Goal: Task Accomplishment & Management: Manage account settings

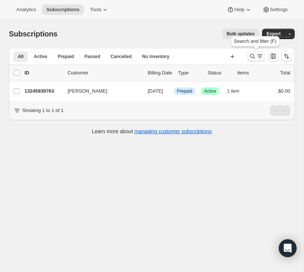
click at [254, 59] on icon "Search and filter results" at bounding box center [252, 55] width 7 height 7
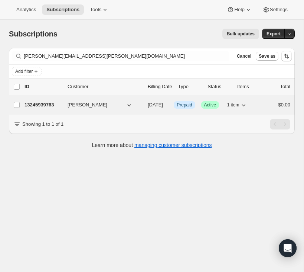
click at [45, 104] on p "13245939763" at bounding box center [43, 104] width 37 height 7
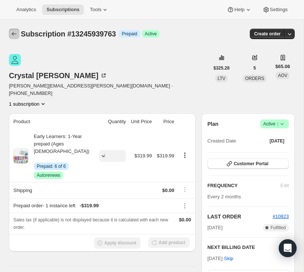
click at [18, 36] on button "Subscriptions" at bounding box center [14, 34] width 10 height 10
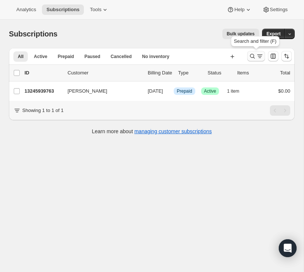
click at [250, 55] on icon "Search and filter results" at bounding box center [252, 55] width 7 height 7
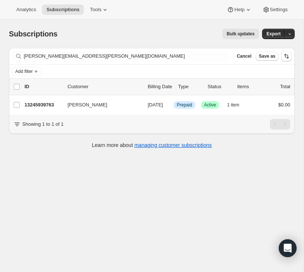
click at [183, 63] on div "Filter subscribers courtney-elliott@rogers.com Clear Cancel Save as" at bounding box center [152, 56] width 286 height 16
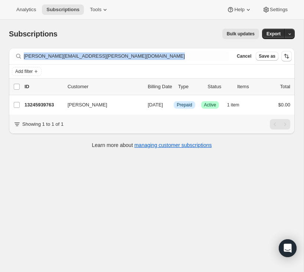
click at [183, 63] on div "Filter subscribers courtney-elliott@rogers.com Clear Cancel Save as" at bounding box center [152, 56] width 286 height 16
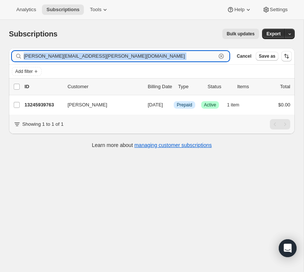
click at [183, 60] on input "courtney-elliott@rogers.com" at bounding box center [120, 56] width 192 height 10
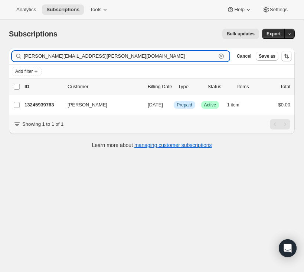
click at [183, 60] on input "courtney-elliott@rogers.com" at bounding box center [120, 56] width 192 height 10
paste input "mga.runkles@gmail"
type input "mga.runkles@gmail.com"
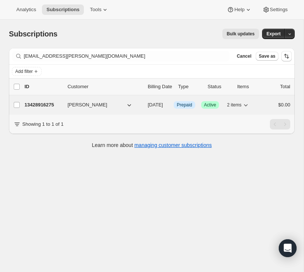
click at [35, 104] on p "13428916275" at bounding box center [43, 104] width 37 height 7
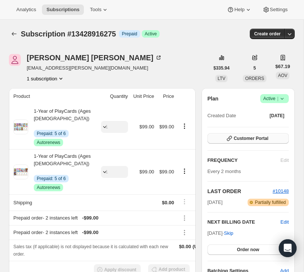
click at [244, 140] on span "Customer Portal" at bounding box center [251, 138] width 35 height 6
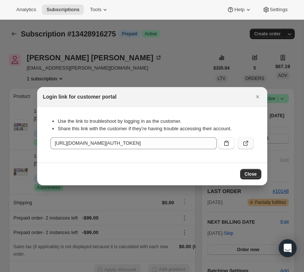
click at [245, 145] on icon ":r7a:" at bounding box center [245, 142] width 7 height 7
click at [258, 97] on icon "Close" at bounding box center [257, 96] width 3 height 3
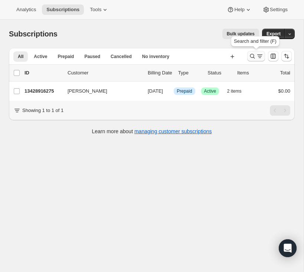
click at [251, 58] on icon "Search and filter results" at bounding box center [252, 55] width 7 height 7
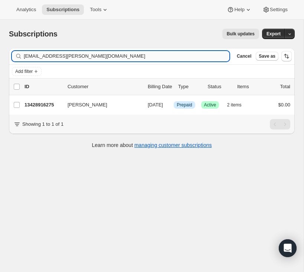
click at [177, 54] on input "mga.runkles@gmail.com" at bounding box center [127, 56] width 206 height 10
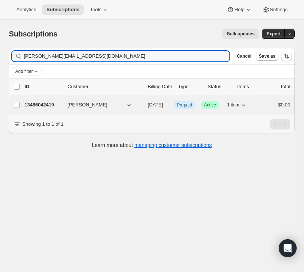
type input "jennifersilaghi@hotmail.com"
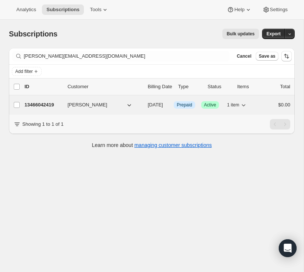
click at [48, 104] on p "13466042419" at bounding box center [43, 104] width 37 height 7
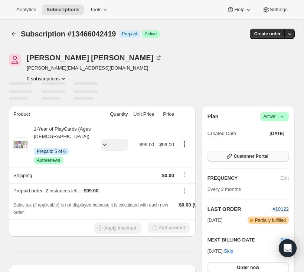
click at [275, 154] on button "Customer Portal" at bounding box center [248, 156] width 81 height 10
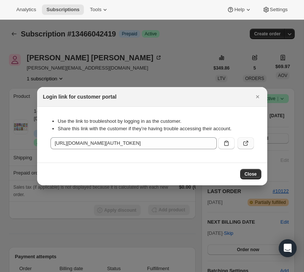
click at [249, 143] on icon ":rbi:" at bounding box center [245, 142] width 7 height 7
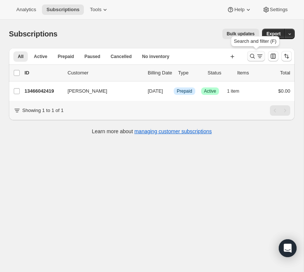
click at [258, 54] on icon "Search and filter results" at bounding box center [259, 55] width 7 height 7
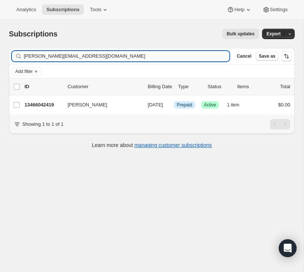
click at [197, 54] on input "jennifersilaghi@hotmail.com" at bounding box center [127, 56] width 206 height 10
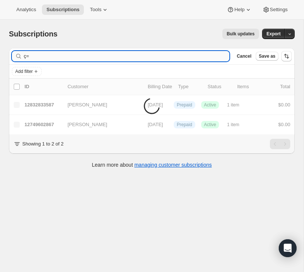
type input "ç"
type input "jennifersilaghi@hotmail.com"
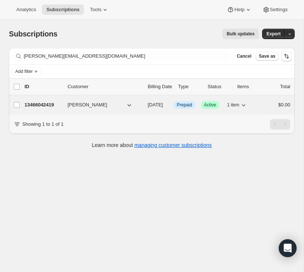
click at [35, 104] on p "13466042419" at bounding box center [43, 104] width 37 height 7
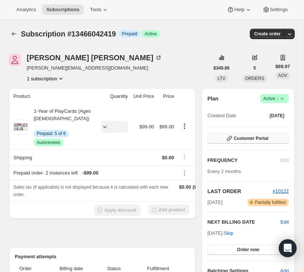
click at [236, 139] on span "Customer Portal" at bounding box center [251, 138] width 35 height 6
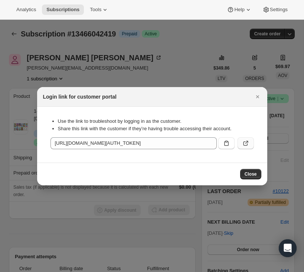
click at [244, 143] on icon ":rfq:" at bounding box center [245, 142] width 7 height 7
click at [255, 97] on icon "Close" at bounding box center [257, 96] width 7 height 7
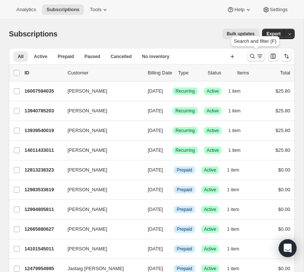
click at [254, 57] on icon "Search and filter results" at bounding box center [252, 56] width 5 height 5
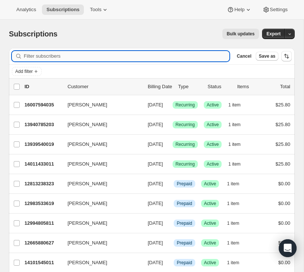
click at [190, 60] on input "Filter subscribers" at bounding box center [127, 56] width 206 height 10
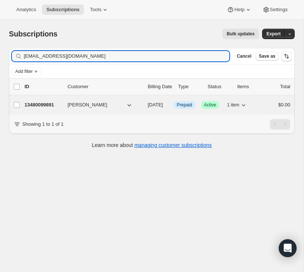
type input "annabellerafalovich@gmail.com"
click at [35, 101] on p "13480099891" at bounding box center [43, 104] width 37 height 7
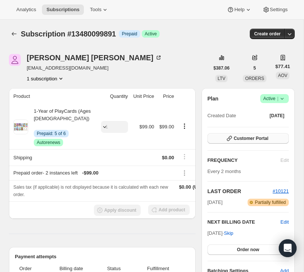
click at [253, 142] on button "Customer Portal" at bounding box center [248, 138] width 81 height 10
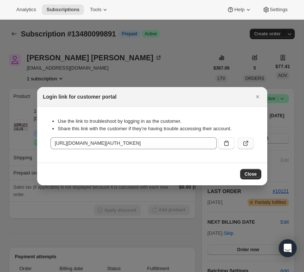
click at [246, 136] on div ":rcd:" at bounding box center [234, 141] width 39 height 15
click at [246, 144] on icon ":rcd:" at bounding box center [245, 142] width 7 height 7
click at [259, 96] on icon "Close" at bounding box center [257, 96] width 7 height 7
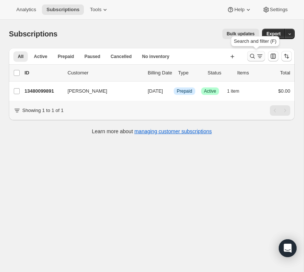
click at [249, 53] on icon "Search and filter results" at bounding box center [252, 55] width 7 height 7
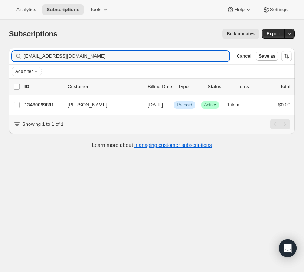
click at [168, 53] on input "annabellerafalovich@gmail.com" at bounding box center [127, 56] width 206 height 10
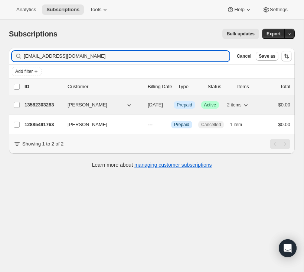
type input "cvrsek@gmail.com"
click at [47, 107] on p "13582303283" at bounding box center [43, 104] width 37 height 7
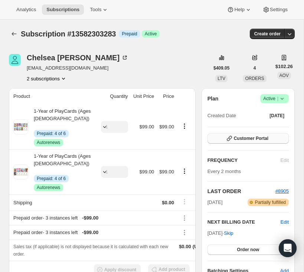
click at [235, 143] on button "Customer Portal" at bounding box center [248, 138] width 81 height 10
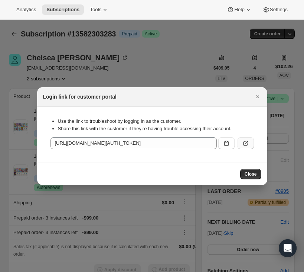
click at [248, 143] on icon ":rgq:" at bounding box center [245, 142] width 7 height 7
click at [254, 96] on icon "Close" at bounding box center [257, 96] width 7 height 7
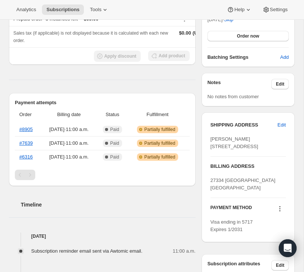
scroll to position [240, 0]
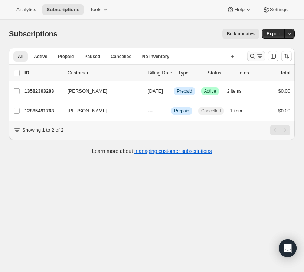
click at [249, 58] on icon "Search and filter results" at bounding box center [252, 55] width 7 height 7
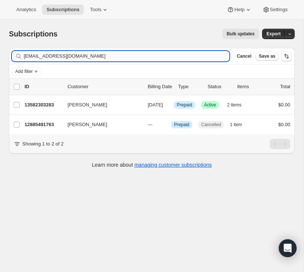
click at [187, 58] on input "cvrsek@gmail.com" at bounding box center [127, 56] width 206 height 10
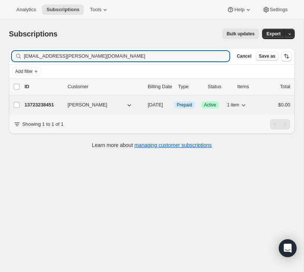
type input "dom.hurtubise@hotmail.com"
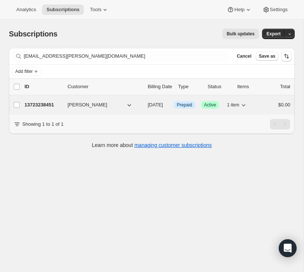
click at [41, 103] on p "13723238451" at bounding box center [43, 104] width 37 height 7
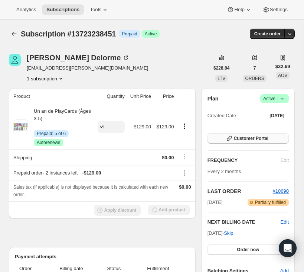
click at [248, 139] on span "Customer Portal" at bounding box center [251, 138] width 35 height 6
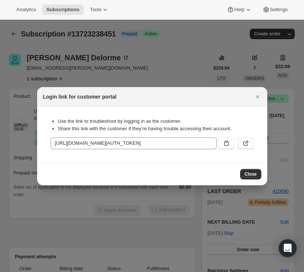
click at [247, 144] on icon ":rl8:" at bounding box center [245, 142] width 7 height 7
click at [256, 95] on icon "Close" at bounding box center [257, 96] width 7 height 7
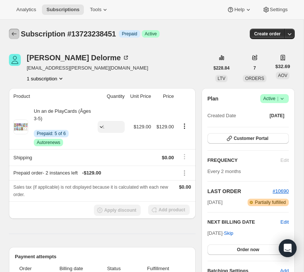
click at [18, 33] on button "Subscriptions" at bounding box center [14, 34] width 10 height 10
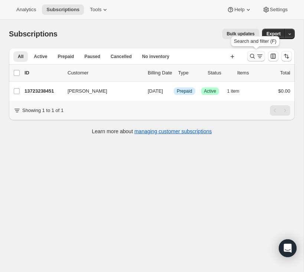
click at [249, 57] on icon "Search and filter results" at bounding box center [252, 55] width 7 height 7
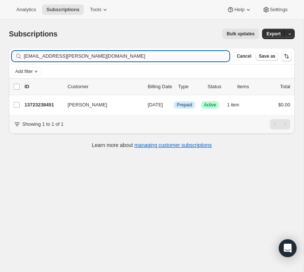
click at [195, 54] on input "dom.hurtubise@hotmail.com" at bounding box center [127, 56] width 206 height 10
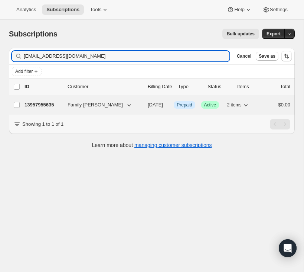
type input "darriaga5@gmail.com"
click at [33, 104] on p "13957955635" at bounding box center [43, 104] width 37 height 7
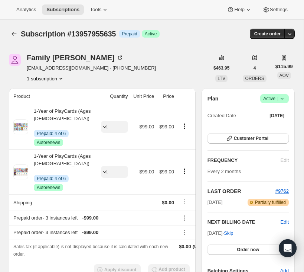
click at [236, 157] on div "Plan Success Active | Created Date Mar 17, 2025 Customer Portal FREQUENCY Edit …" at bounding box center [248, 184] width 81 height 180
click at [234, 141] on span "Customer Portal" at bounding box center [251, 138] width 35 height 6
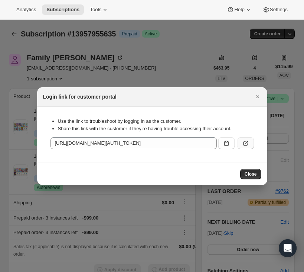
click at [246, 139] on icon ":rpg:" at bounding box center [245, 142] width 7 height 7
click at [257, 99] on icon "Close" at bounding box center [257, 96] width 7 height 7
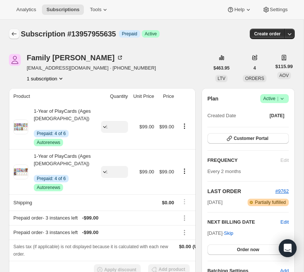
click at [16, 35] on icon "Subscriptions" at bounding box center [13, 33] width 7 height 7
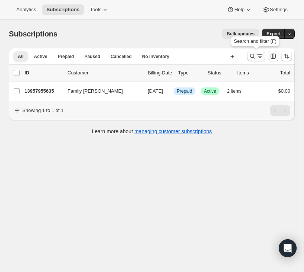
click at [257, 59] on icon "Search and filter results" at bounding box center [259, 55] width 7 height 7
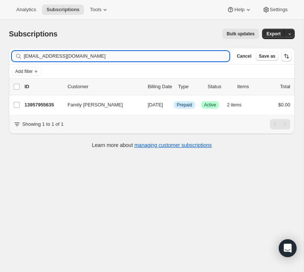
click at [186, 59] on input "darriaga5@gmail.com" at bounding box center [127, 56] width 206 height 10
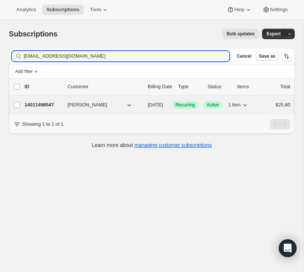
type input "meganberube.mb@gmail.com"
click at [41, 101] on p "14011498547" at bounding box center [43, 104] width 37 height 7
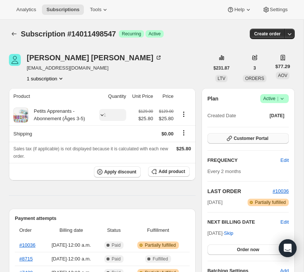
click at [249, 142] on button "Customer Portal" at bounding box center [248, 138] width 81 height 10
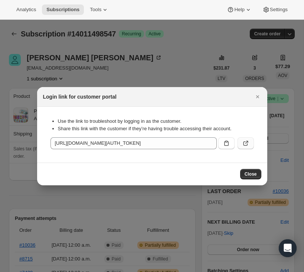
click at [244, 147] on button ":rtm:" at bounding box center [246, 143] width 16 height 12
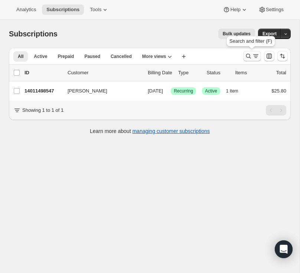
click at [251, 51] on button "Search and filter results" at bounding box center [252, 56] width 18 height 10
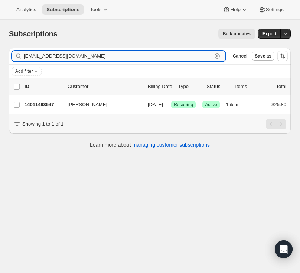
click at [123, 59] on input "meganberube.mb@gmail.com" at bounding box center [118, 56] width 188 height 10
paste input "sylviera003@gmail.com"
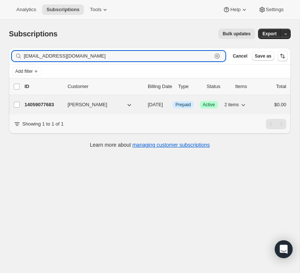
type input "sylviera003@gmail.com"
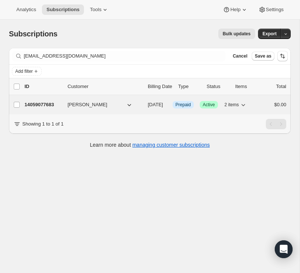
click at [39, 104] on p "14059077683" at bounding box center [43, 104] width 37 height 7
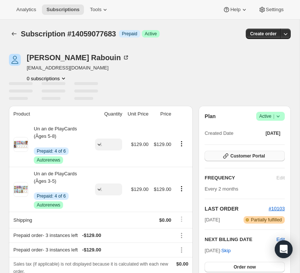
click at [238, 155] on span "Customer Portal" at bounding box center [247, 156] width 35 height 6
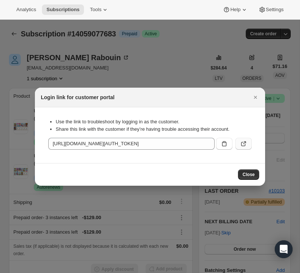
click at [246, 141] on icon ":r126:" at bounding box center [243, 143] width 7 height 7
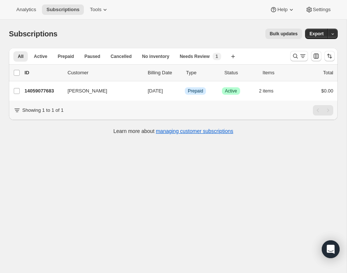
click at [296, 61] on div at bounding box center [313, 56] width 51 height 15
click at [296, 57] on icon "Search and filter results" at bounding box center [295, 55] width 7 height 7
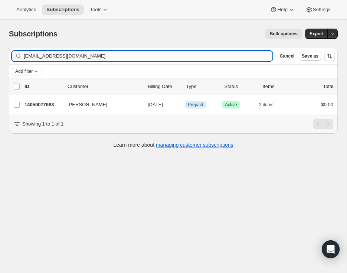
click at [236, 61] on input "sylviera003@gmail.com" at bounding box center [148, 56] width 249 height 10
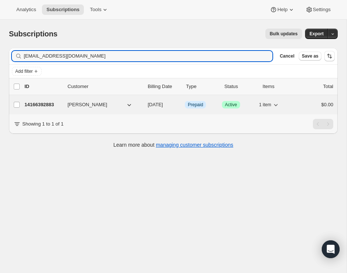
type input "kwbickham18@gmail.com"
click at [51, 106] on p "14166392883" at bounding box center [43, 104] width 37 height 7
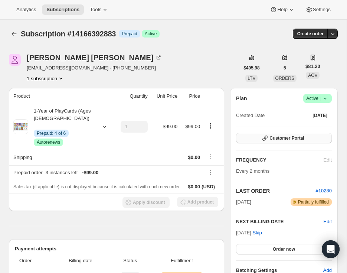
click at [251, 142] on button "Customer Portal" at bounding box center [284, 138] width 96 height 10
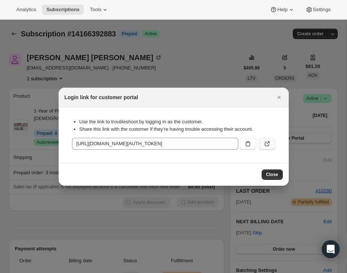
click at [268, 143] on icon ":r16u:" at bounding box center [268, 142] width 3 height 3
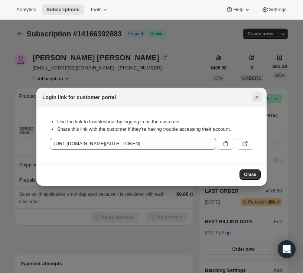
click at [259, 100] on icon "Close" at bounding box center [256, 97] width 7 height 7
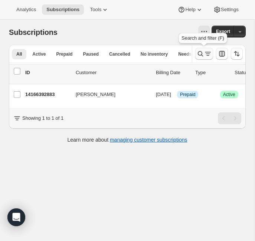
click at [196, 55] on button "Search and filter results" at bounding box center [204, 54] width 18 height 12
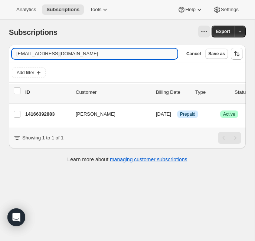
click at [141, 56] on input "kwbickham18@gmail.com" at bounding box center [95, 54] width 166 height 10
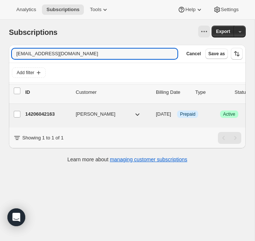
type input "lcasey@videotron.ca"
click at [38, 117] on p "14206042163" at bounding box center [47, 114] width 45 height 7
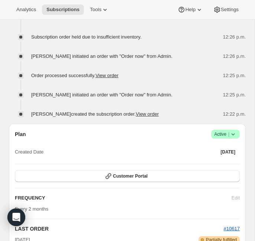
scroll to position [730, 0]
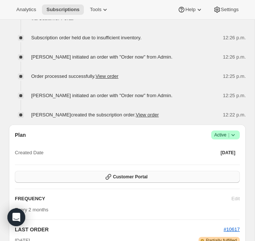
click at [126, 177] on span "Customer Portal" at bounding box center [130, 177] width 35 height 6
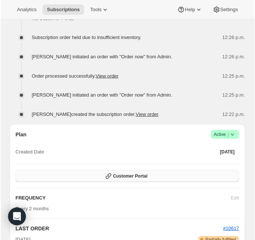
scroll to position [0, 0]
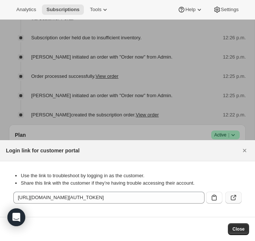
click at [236, 200] on icon ":r1bb:" at bounding box center [233, 197] width 7 height 7
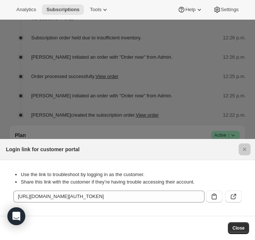
click at [83, 55] on div at bounding box center [127, 120] width 255 height 240
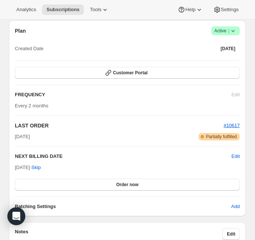
scroll to position [862, 0]
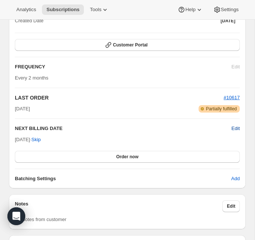
click at [234, 130] on span "Edit" at bounding box center [236, 128] width 8 height 7
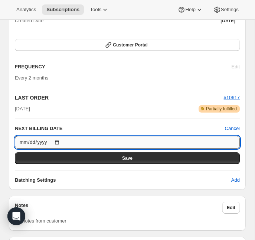
click at [131, 143] on input "2025-10-15" at bounding box center [127, 142] width 225 height 13
click at [65, 139] on input "2025-10-15" at bounding box center [127, 142] width 225 height 13
click at [60, 141] on input "2025-10-15" at bounding box center [127, 142] width 225 height 13
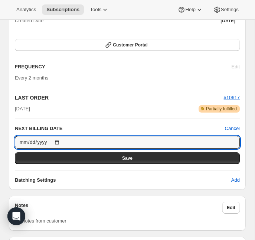
type input "2026-04-23"
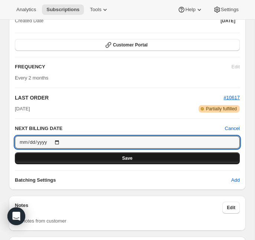
click at [94, 159] on button "Save" at bounding box center [127, 158] width 225 height 12
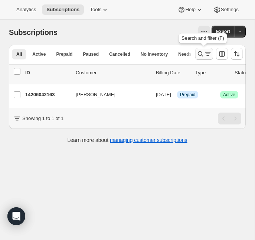
click at [198, 53] on icon "Search and filter results" at bounding box center [200, 53] width 5 height 5
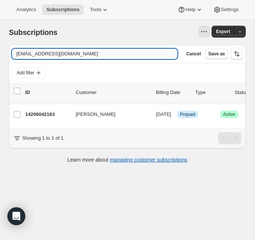
click at [124, 53] on input "lcasey@videotron.ca" at bounding box center [95, 54] width 166 height 10
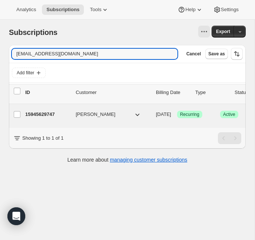
type input "nadmer@hotmail.com"
click at [45, 116] on p "15945629747" at bounding box center [47, 114] width 45 height 7
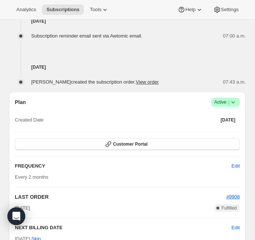
scroll to position [490, 0]
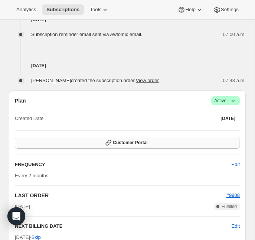
click at [147, 146] on button "Customer Portal" at bounding box center [127, 143] width 225 height 12
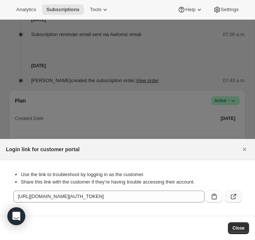
click at [231, 194] on icon ":r1i4:" at bounding box center [233, 196] width 7 height 7
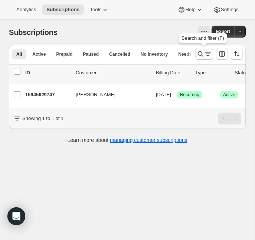
click at [201, 52] on icon "Search and filter results" at bounding box center [200, 53] width 7 height 7
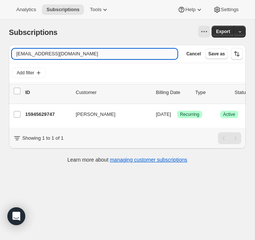
click at [116, 52] on input "nadmer@hotmail.com" at bounding box center [95, 54] width 166 height 10
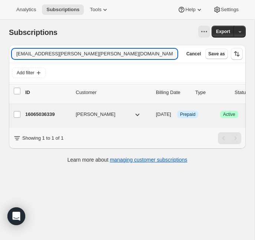
type input "natacha.fontaine.seguin@gmail.com"
click at [33, 115] on p "16065036339" at bounding box center [47, 114] width 45 height 7
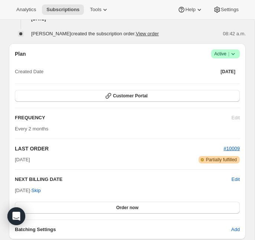
scroll to position [513, 0]
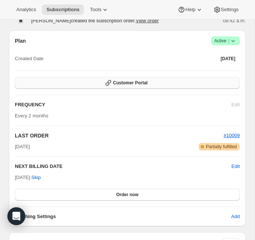
click at [144, 80] on span "Customer Portal" at bounding box center [130, 83] width 35 height 6
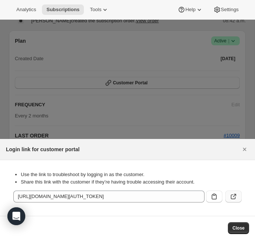
click at [234, 192] on button ":r1m9:" at bounding box center [233, 197] width 16 height 12
click at [245, 153] on button "Close" at bounding box center [245, 149] width 12 height 12
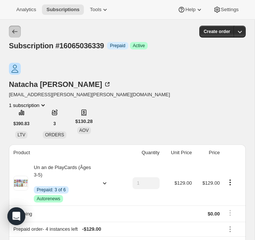
click at [15, 34] on icon "Subscriptions" at bounding box center [14, 31] width 7 height 7
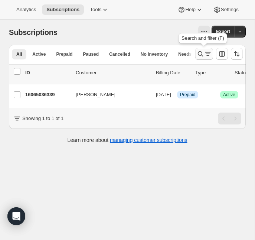
click at [204, 54] on icon "Search and filter results" at bounding box center [200, 53] width 7 height 7
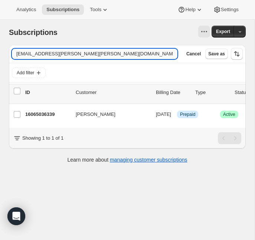
click at [130, 53] on input "natacha.fontaine.seguin@gmail.com" at bounding box center [95, 54] width 166 height 10
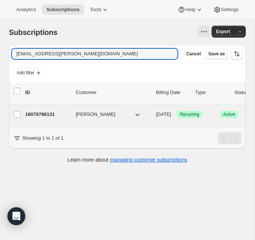
type input "cathelie.perreault@gmail.com"
click at [33, 117] on p "16078766131" at bounding box center [47, 114] width 45 height 7
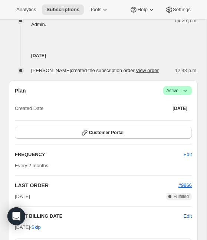
scroll to position [536, 0]
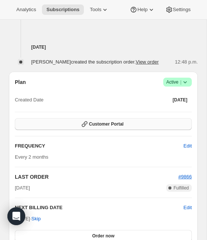
click at [104, 118] on button "Customer Portal" at bounding box center [103, 124] width 177 height 12
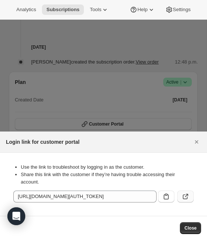
click at [185, 199] on icon ":r1q7:" at bounding box center [185, 196] width 7 height 7
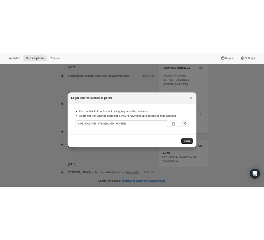
scroll to position [304, 0]
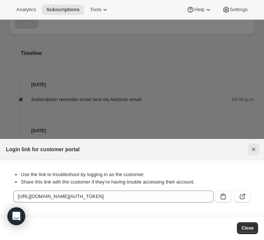
click at [254, 150] on icon "Close" at bounding box center [253, 149] width 7 height 7
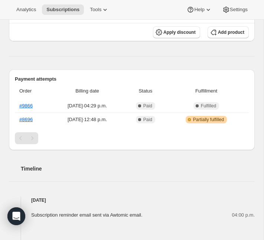
scroll to position [0, 0]
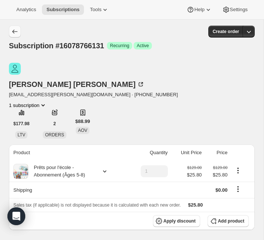
click at [17, 35] on button "Subscriptions" at bounding box center [15, 32] width 12 height 12
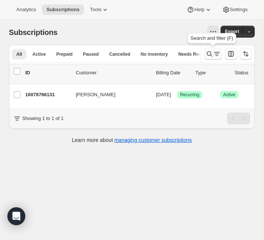
click at [208, 52] on icon "Search and filter results" at bounding box center [209, 53] width 5 height 5
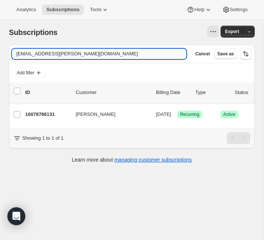
click at [137, 53] on input "cathelie.perreault@gmail.com" at bounding box center [99, 54] width 175 height 10
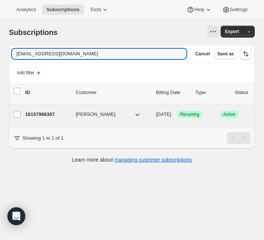
type input "laulaubizou@hotmail.com"
click at [50, 118] on p "16157966387" at bounding box center [47, 114] width 45 height 7
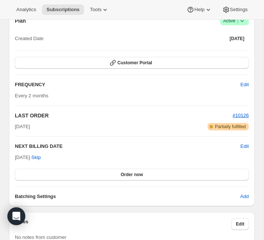
scroll to position [573, 0]
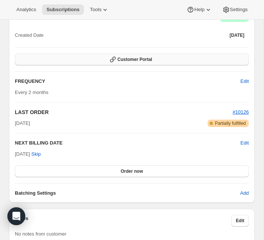
click at [193, 65] on button "Customer Portal" at bounding box center [132, 59] width 234 height 12
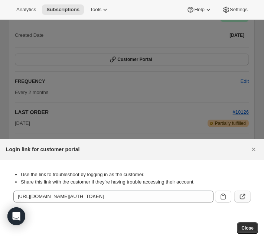
click at [248, 195] on button ":r1v2:" at bounding box center [242, 197] width 16 height 12
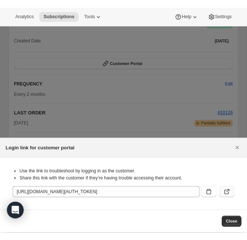
scroll to position [338, 0]
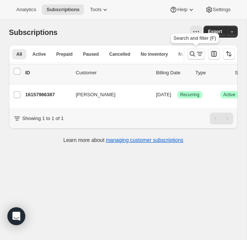
click at [189, 52] on icon "Search and filter results" at bounding box center [192, 53] width 7 height 7
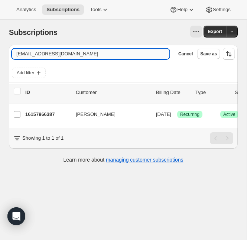
click at [133, 52] on input "laulaubizou@hotmail.com" at bounding box center [91, 54] width 158 height 10
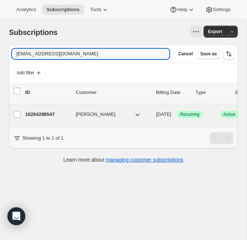
type input "rouxdoudoune@hotmail.ca"
click at [30, 117] on p "16264298547" at bounding box center [47, 114] width 45 height 7
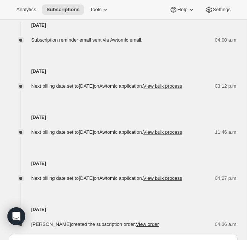
scroll to position [525, 0]
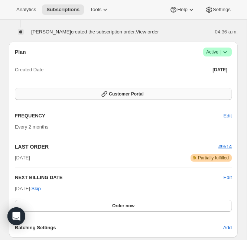
click at [173, 100] on button "Customer Portal" at bounding box center [123, 94] width 217 height 12
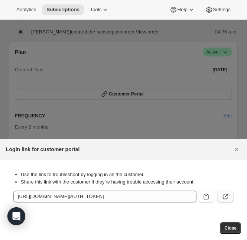
click at [223, 191] on button ":r23g:" at bounding box center [225, 197] width 16 height 12
click at [239, 147] on icon "Close" at bounding box center [236, 149] width 7 height 7
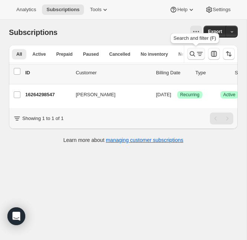
click at [189, 53] on icon "Search and filter results" at bounding box center [192, 53] width 7 height 7
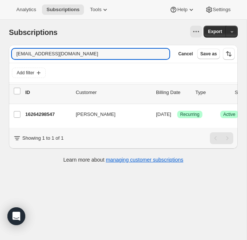
click at [189, 53] on span "Cancel" at bounding box center [185, 54] width 14 height 6
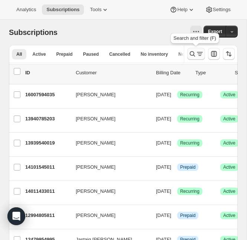
click at [193, 52] on icon "Search and filter results" at bounding box center [192, 53] width 5 height 5
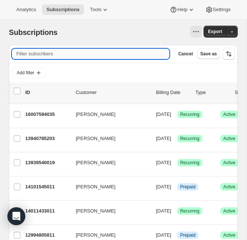
click at [107, 52] on input "Filter subscribers" at bounding box center [91, 54] width 158 height 10
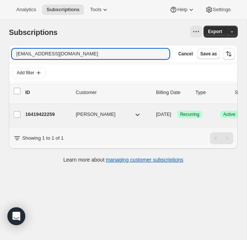
type input "karo3.l3v@hotmail.com"
click at [52, 118] on p "16419422259" at bounding box center [47, 114] width 45 height 7
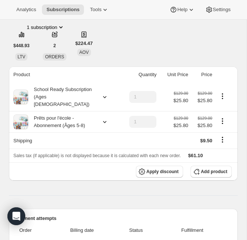
scroll to position [61, 0]
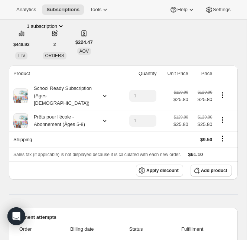
click at [223, 138] on icon "Shipping actions" at bounding box center [222, 138] width 1 height 1
click at [216, 143] on span "Edit shipping rate" at bounding box center [218, 146] width 37 height 6
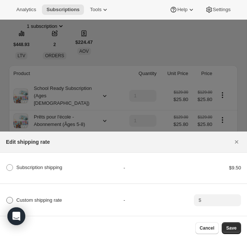
click at [52, 199] on span "Custom shipping rate" at bounding box center [39, 200] width 46 height 6
click at [7, 197] on input "Custom shipping rate" at bounding box center [6, 197] width 0 height 0
radio input "true"
click at [218, 195] on input ":r2gp:" at bounding box center [217, 200] width 26 height 12
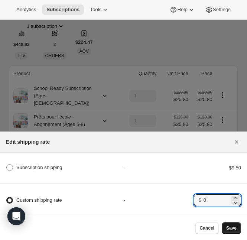
type input "0"
click at [231, 229] on span "Save" at bounding box center [231, 228] width 10 height 6
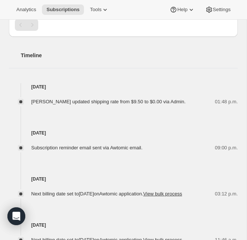
scroll to position [525, 0]
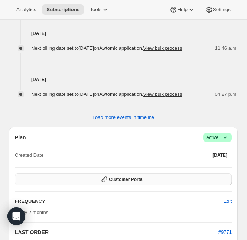
click at [217, 185] on button "Customer Portal" at bounding box center [123, 179] width 217 height 12
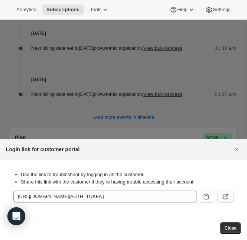
click at [230, 199] on button ":r2lm:" at bounding box center [225, 197] width 16 height 12
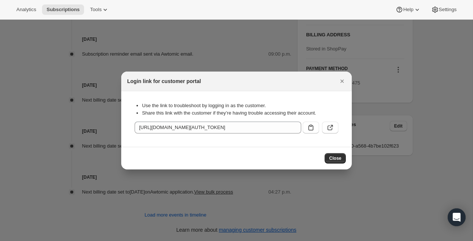
scroll to position [401, 0]
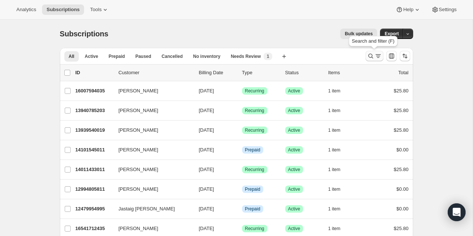
click at [370, 56] on icon "Search and filter results" at bounding box center [370, 55] width 7 height 7
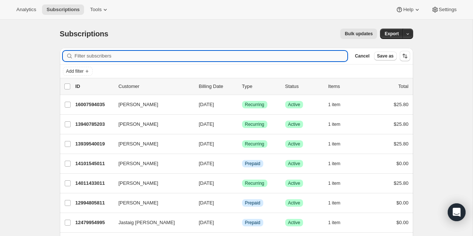
click at [303, 56] on input "Filter subscribers" at bounding box center [211, 56] width 273 height 10
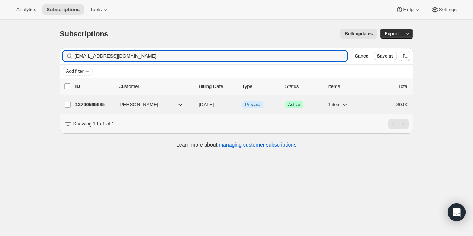
type input "duckee308@hotmail.com"
click at [93, 105] on p "12790595635" at bounding box center [93, 104] width 37 height 7
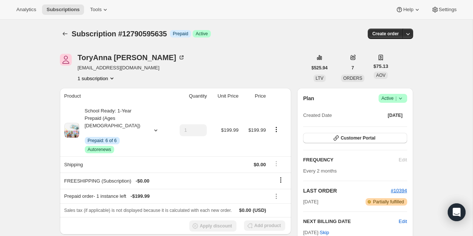
click at [358, 141] on span "Customer Portal" at bounding box center [357, 138] width 35 height 6
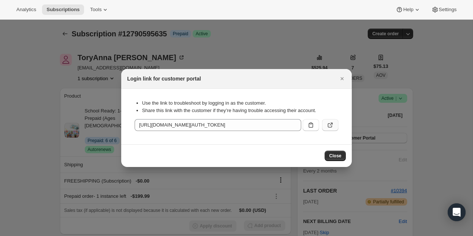
click at [334, 119] on button ":rce:" at bounding box center [330, 125] width 16 height 12
click at [341, 83] on button "Close" at bounding box center [342, 79] width 10 height 10
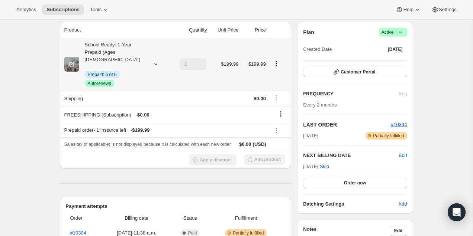
scroll to position [14, 0]
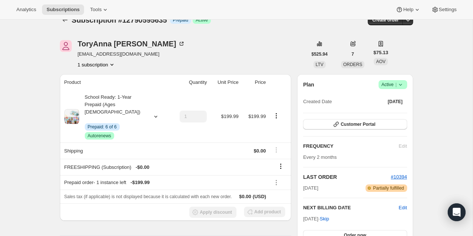
click at [339, 130] on div "Plan Success Active | Created Date Nov 26, 2024 Customer Portal FREQUENCY Edit …" at bounding box center [355, 170] width 104 height 180
click at [340, 126] on span "Customer Portal" at bounding box center [357, 124] width 35 height 6
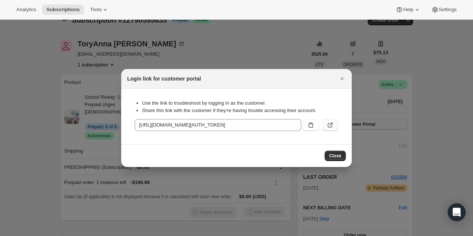
click at [332, 129] on button ":rce:" at bounding box center [330, 125] width 16 height 12
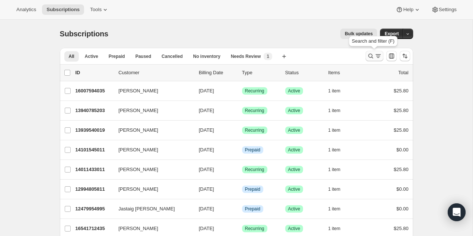
click at [377, 57] on icon "Search and filter results" at bounding box center [377, 55] width 7 height 7
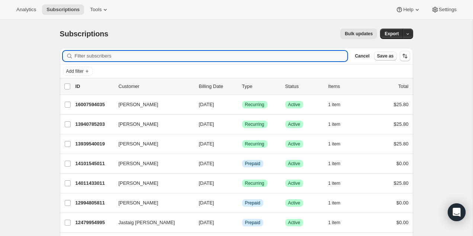
click at [303, 55] on input "Filter subscribers" at bounding box center [211, 56] width 273 height 10
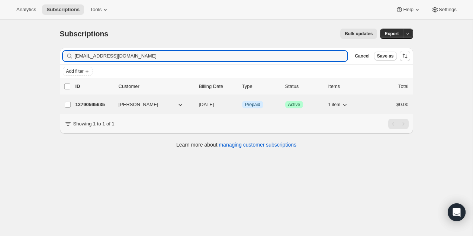
type input "duckee308@hotmail.com"
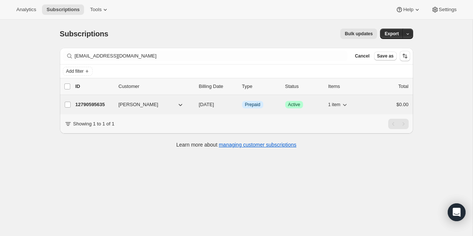
click at [98, 104] on p "12790595635" at bounding box center [93, 104] width 37 height 7
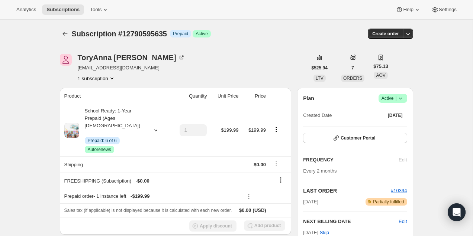
click at [404, 92] on div "Plan Success Active | Created Date Nov 26, 2024 Customer Portal FREQUENCY Edit …" at bounding box center [355, 184] width 116 height 192
click at [402, 97] on icon at bounding box center [399, 98] width 7 height 7
click at [387, 114] on span "Pause subscription" at bounding box center [389, 113] width 41 height 6
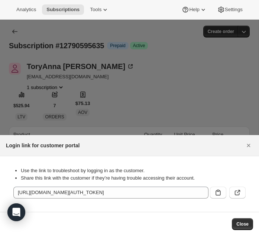
scroll to position [14, 0]
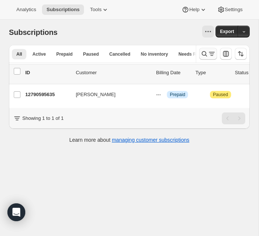
click at [205, 49] on button "Search and filter results" at bounding box center [208, 54] width 18 height 12
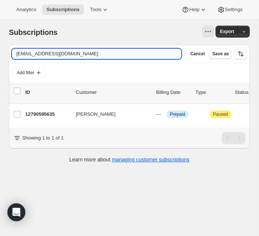
click at [135, 50] on input "[EMAIL_ADDRESS][DOMAIN_NAME]" at bounding box center [96, 54] width 169 height 10
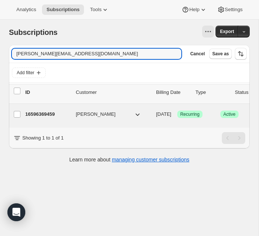
type input "[PERSON_NAME][EMAIL_ADDRESS][DOMAIN_NAME]"
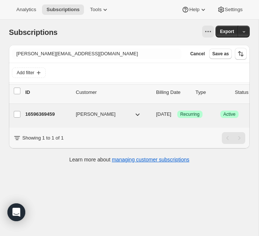
click at [49, 114] on p "16596369459" at bounding box center [47, 114] width 45 height 7
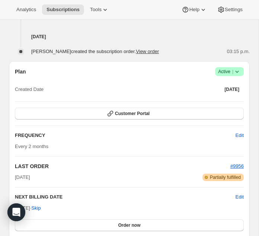
scroll to position [396, 0]
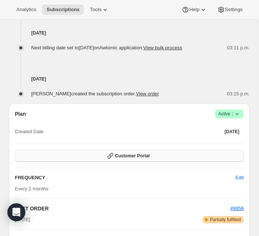
click at [181, 150] on button "Customer Portal" at bounding box center [129, 156] width 229 height 12
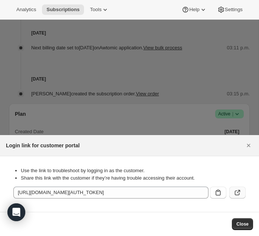
click at [242, 198] on button ":rgq:" at bounding box center [237, 193] width 16 height 12
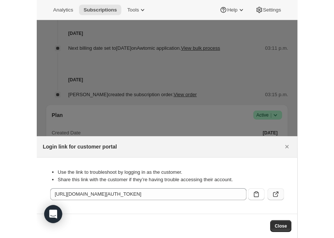
scroll to position [314, 0]
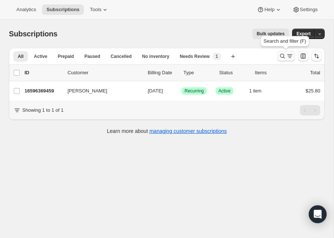
click at [259, 58] on icon "Search and filter results" at bounding box center [282, 55] width 7 height 7
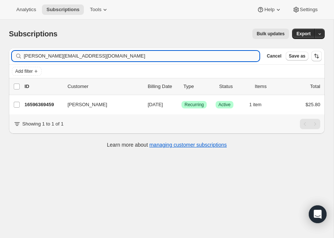
click at [220, 58] on input "[PERSON_NAME][EMAIL_ADDRESS][DOMAIN_NAME]" at bounding box center [142, 56] width 236 height 10
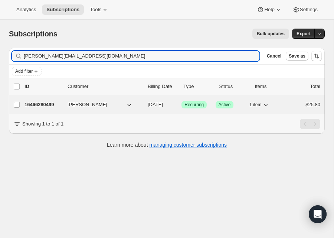
type input "[PERSON_NAME][EMAIL_ADDRESS][DOMAIN_NAME]"
click at [41, 109] on div "16466280499 [PERSON_NAME] [DATE] Success Recurring Success Active 1 item $25.80" at bounding box center [173, 105] width 296 height 10
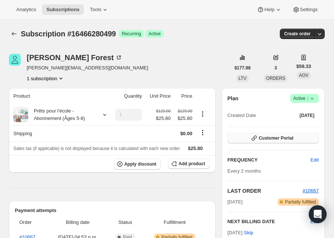
click at [259, 143] on button "Customer Portal" at bounding box center [273, 138] width 91 height 10
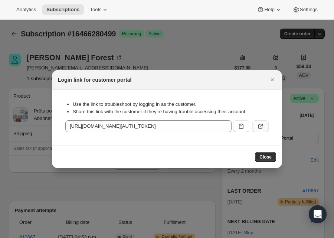
click at [259, 127] on icon ":rl6:" at bounding box center [260, 126] width 7 height 7
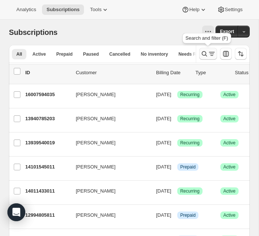
click at [203, 52] on icon "Search and filter results" at bounding box center [204, 53] width 7 height 7
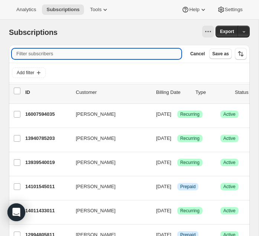
click at [139, 53] on input "Filter subscribers" at bounding box center [96, 54] width 169 height 10
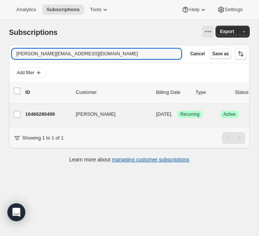
type input "[PERSON_NAME][EMAIL_ADDRESS][DOMAIN_NAME]"
click at [41, 121] on div "16466280499 [PERSON_NAME] [DATE] Success Recurring Success Active 1 item $25.80" at bounding box center [184, 115] width 318 height 15
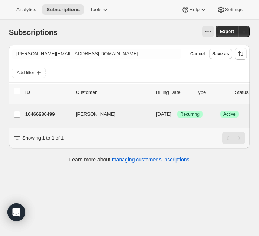
click at [41, 121] on div "16466280499 [PERSON_NAME] [DATE] Success Recurring Success Active 1 item $25.80" at bounding box center [184, 115] width 318 height 15
click at [42, 118] on p "16466280499" at bounding box center [47, 114] width 45 height 7
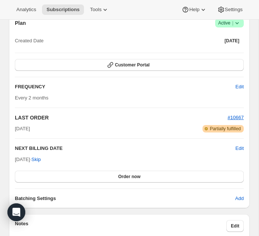
scroll to position [614, 0]
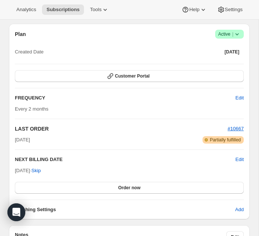
click at [131, 79] on span "Customer Portal" at bounding box center [132, 76] width 35 height 6
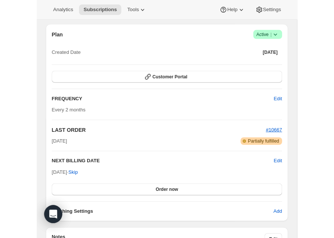
scroll to position [0, 0]
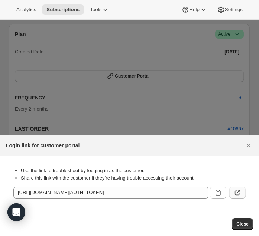
click at [239, 194] on icon ":rcc:" at bounding box center [237, 192] width 7 height 7
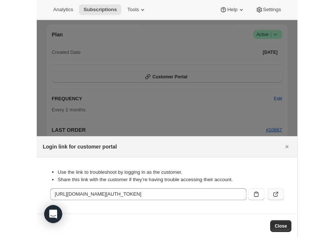
scroll to position [412, 0]
